Goal: Find specific page/section: Find specific page/section

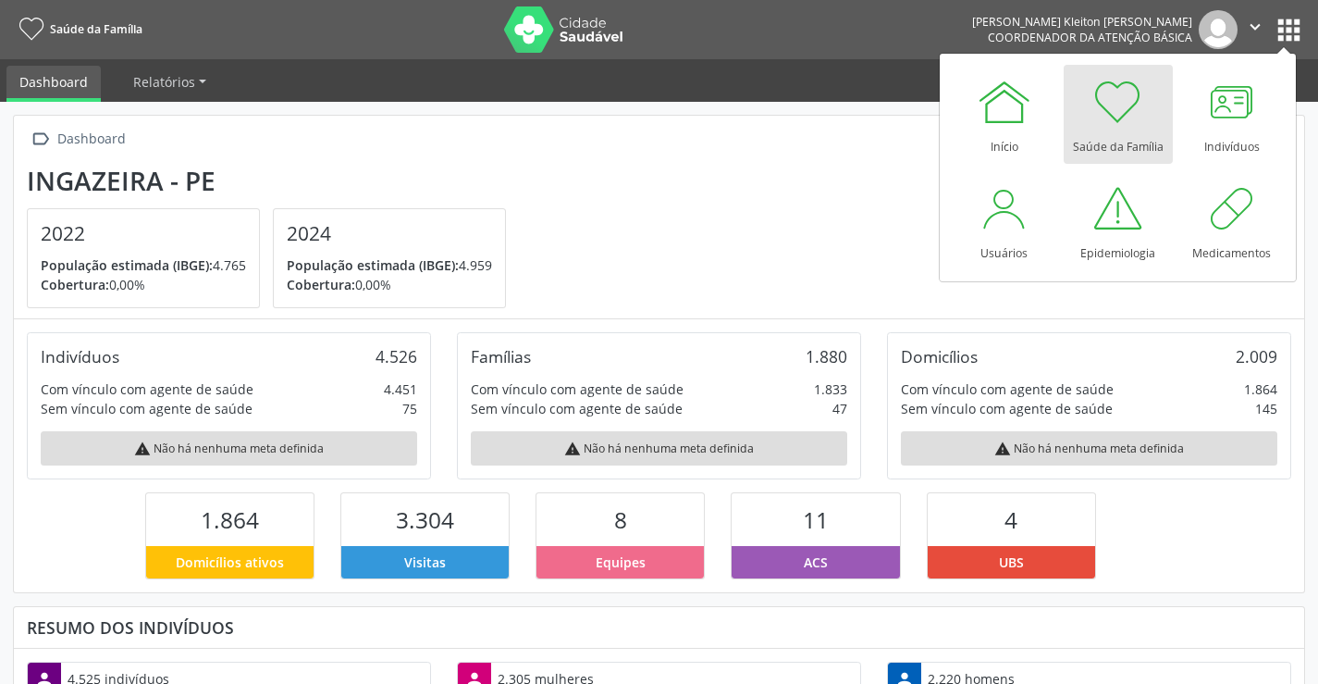
scroll to position [307, 430]
click at [1224, 121] on div at bounding box center [1232, 102] width 56 height 56
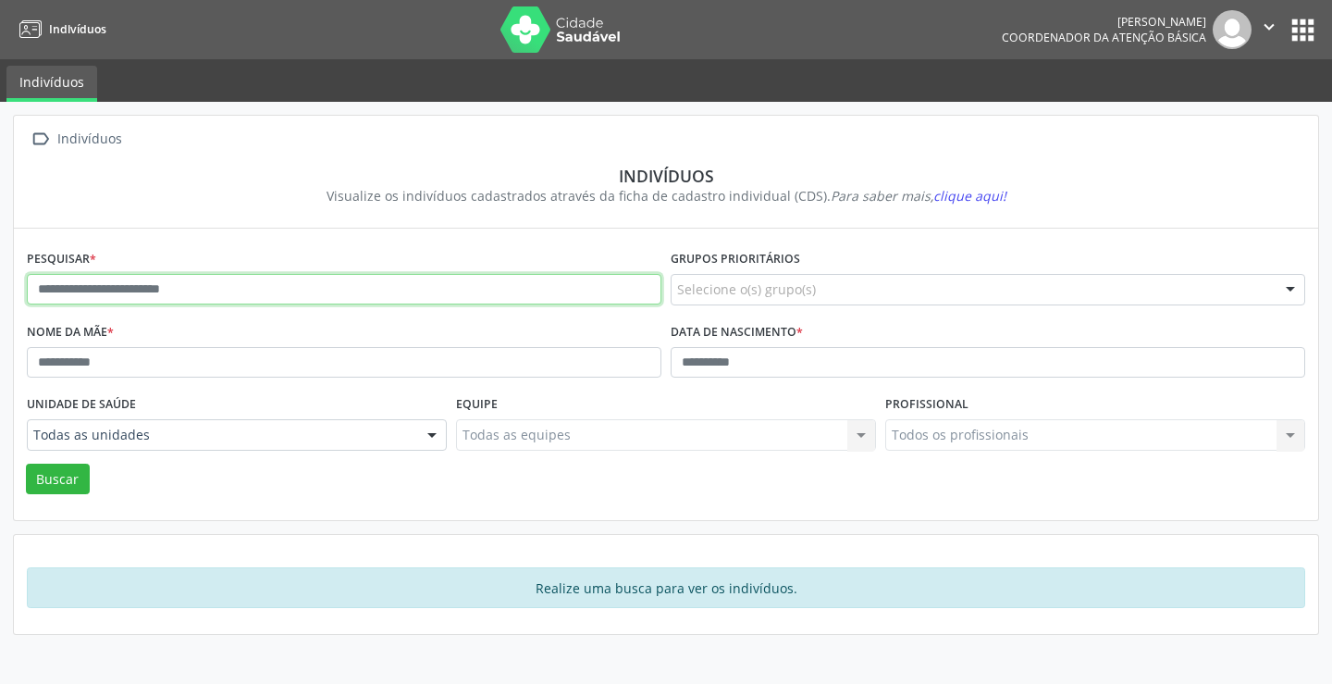
click at [250, 281] on input "text" at bounding box center [344, 289] width 635 height 31
type input "**********"
click at [26, 463] on button "Buscar" at bounding box center [58, 478] width 64 height 31
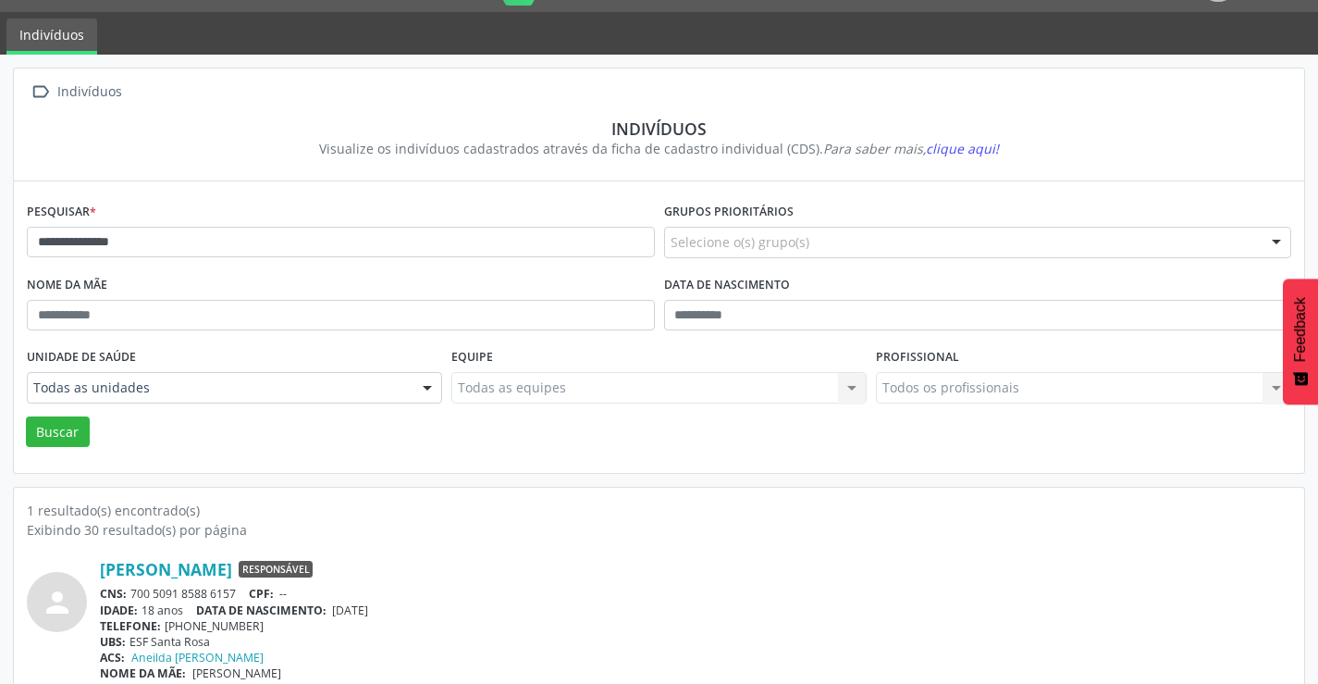
scroll to position [71, 0]
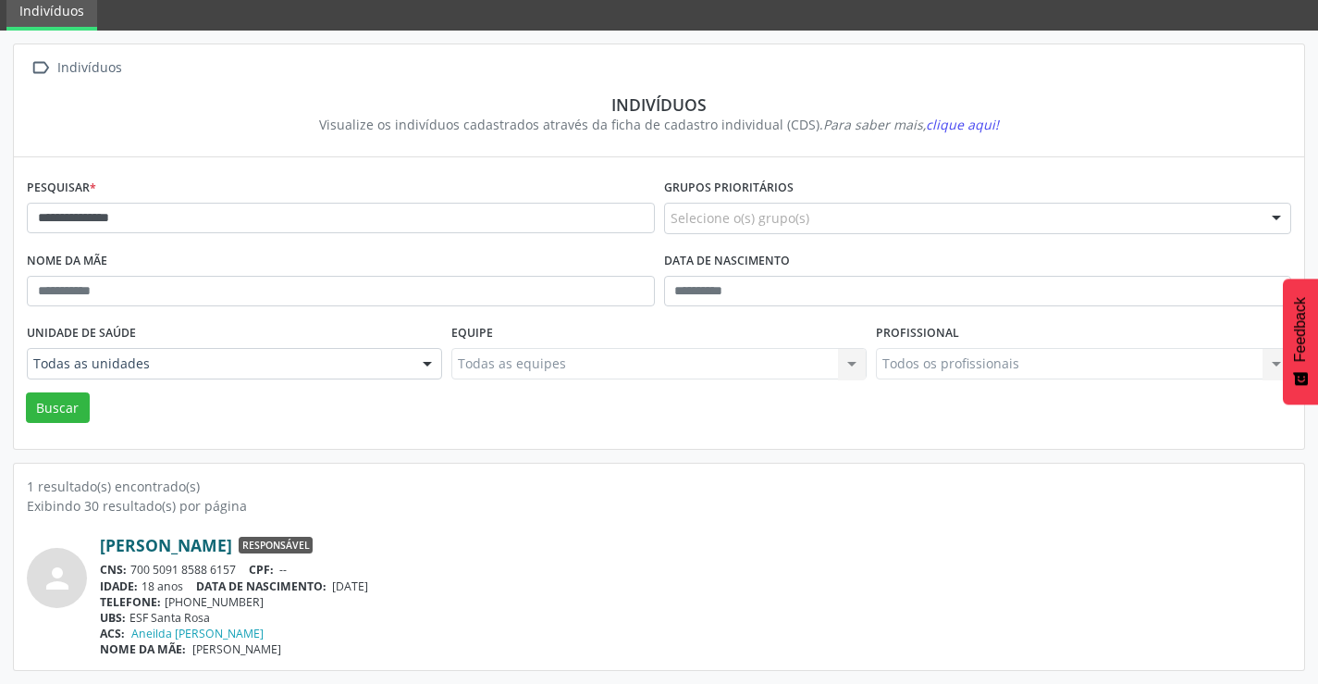
click at [224, 545] on link "Lorena Gabriele Melo Silva" at bounding box center [166, 545] width 132 height 20
click at [667, 599] on div "TELEFONE: (87) 98165-4507" at bounding box center [696, 602] width 1192 height 16
click at [232, 543] on link "Lorena Gabriele Melo Silva" at bounding box center [166, 545] width 132 height 20
click at [232, 544] on link "Lorena Gabriele Melo Silva" at bounding box center [166, 545] width 132 height 20
